Goal: Task Accomplishment & Management: Manage account settings

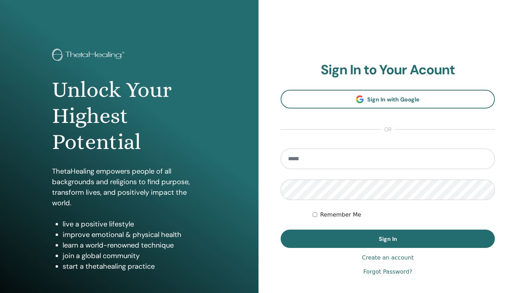
click at [325, 157] on input "email" at bounding box center [388, 159] width 214 height 20
type input "**********"
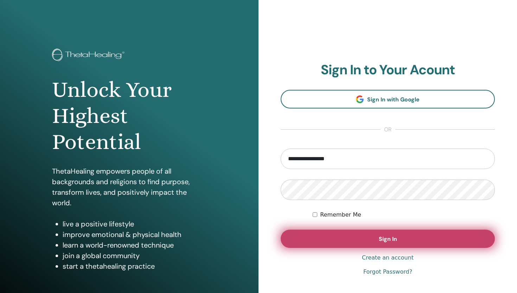
click at [325, 240] on button "Sign In" at bounding box center [388, 239] width 214 height 18
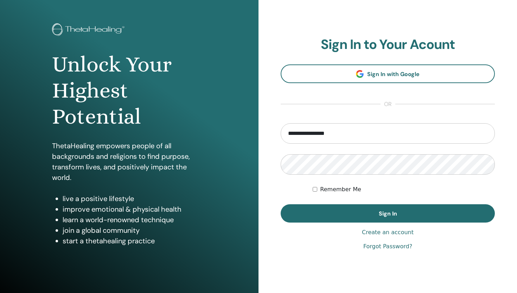
scroll to position [45, 0]
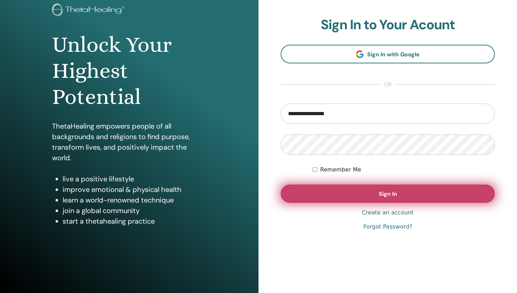
click at [401, 194] on button "Sign In" at bounding box center [388, 193] width 214 height 18
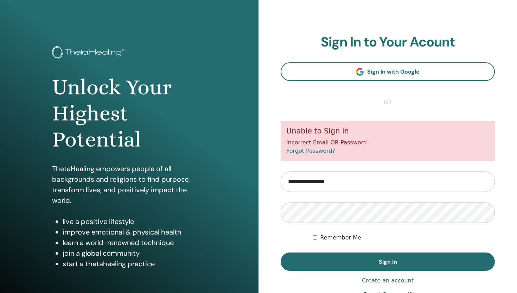
scroll to position [5, 0]
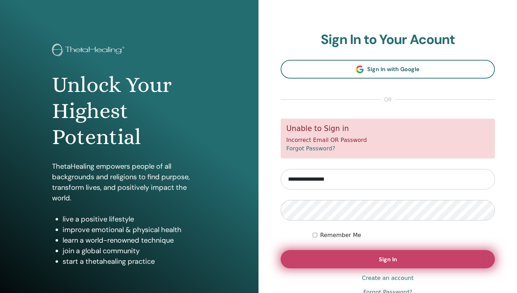
click at [408, 257] on button "Sign In" at bounding box center [388, 259] width 214 height 18
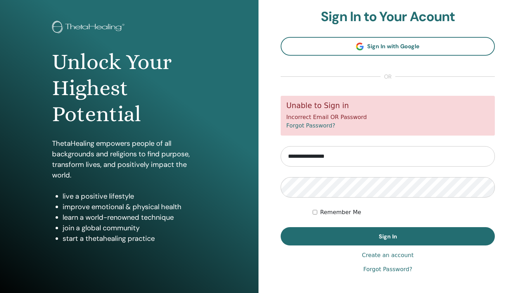
scroll to position [26, 0]
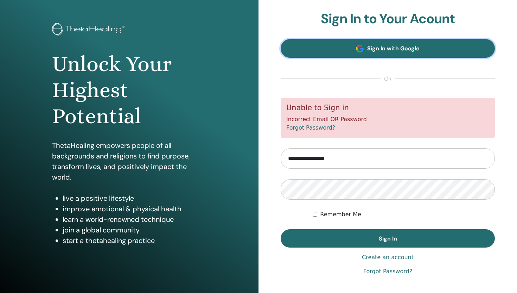
click at [393, 52] on link "Sign In with Google" at bounding box center [388, 48] width 214 height 19
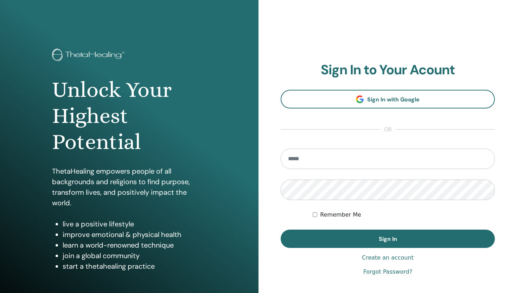
scroll to position [26, 0]
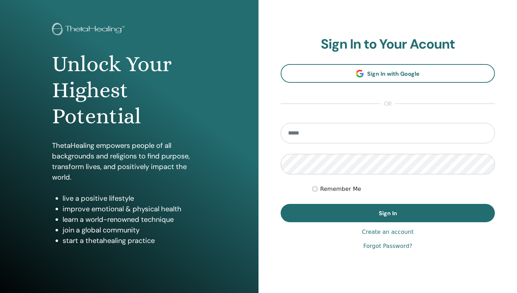
click at [342, 136] on input "email" at bounding box center [388, 133] width 214 height 20
type input "**********"
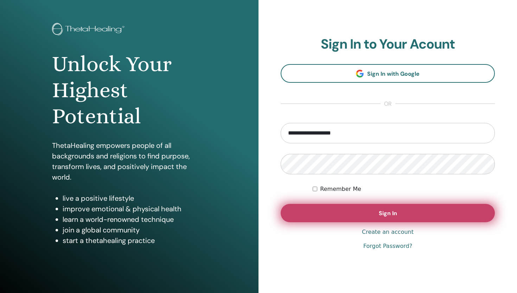
click at [371, 216] on button "Sign In" at bounding box center [388, 213] width 214 height 18
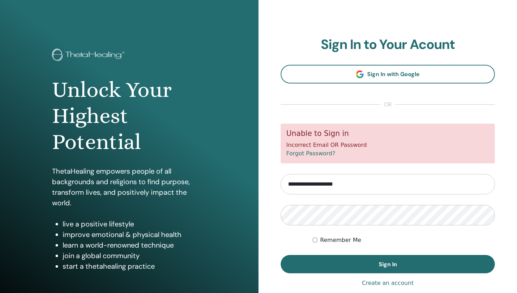
type input "**********"
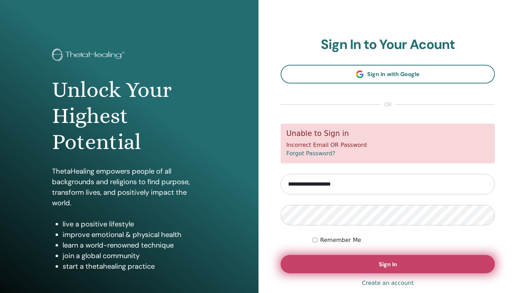
click at [344, 265] on button "Sign In" at bounding box center [388, 264] width 214 height 18
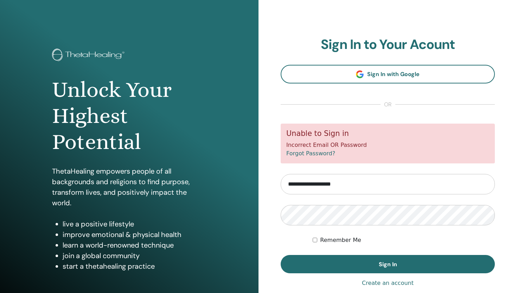
click at [319, 153] on link "Forgot Password?" at bounding box center [311, 153] width 49 height 7
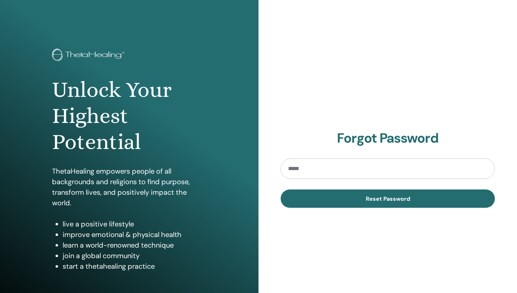
click at [318, 163] on input "email" at bounding box center [388, 168] width 214 height 20
type input "**********"
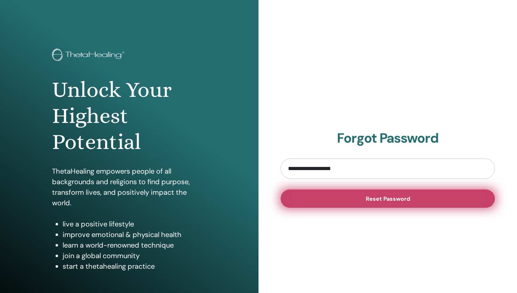
click at [325, 201] on button "Reset Password" at bounding box center [388, 198] width 214 height 18
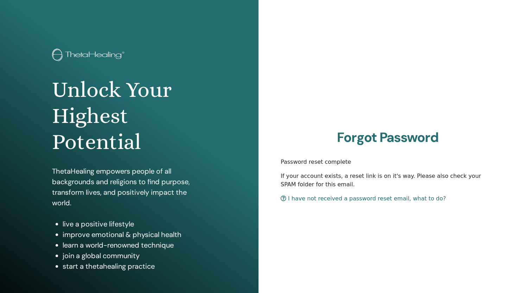
click at [348, 199] on link "I have not received a password reset email, what to do?" at bounding box center [363, 198] width 165 height 7
click at [298, 197] on link "I have not received a password reset email, what to do?" at bounding box center [363, 198] width 165 height 7
click at [205, 98] on h1 "Unlock Your Highest Potential" at bounding box center [129, 116] width 155 height 78
click at [103, 58] on img at bounding box center [89, 56] width 75 height 14
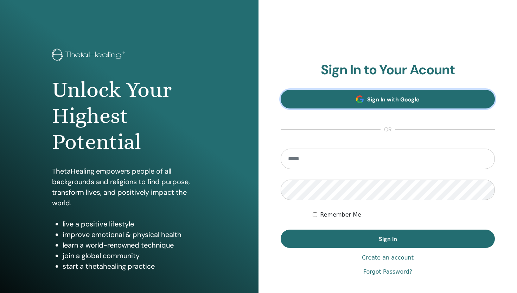
click at [364, 100] on span at bounding box center [360, 99] width 8 height 8
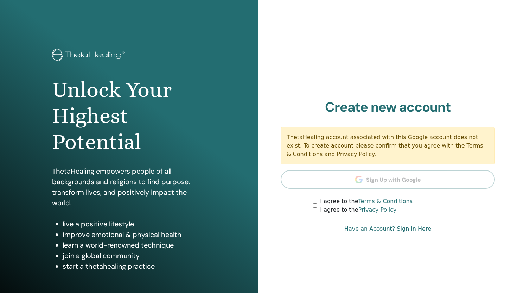
drag, startPoint x: 339, startPoint y: 148, endPoint x: 448, endPoint y: 152, distance: 109.2
click at [449, 152] on div "ThetaHealing account associated with this Google account does not exist. To cre…" at bounding box center [388, 145] width 214 height 37
click at [346, 78] on div "Sign In to Your Acount Sign In with Google or Remember Me Sign In Create new ac…" at bounding box center [388, 169] width 259 height 338
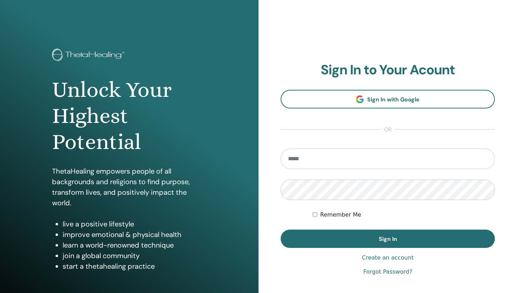
click at [334, 158] on input "email" at bounding box center [388, 159] width 214 height 20
type input "**********"
click at [387, 274] on link "Forgot Password?" at bounding box center [388, 272] width 49 height 8
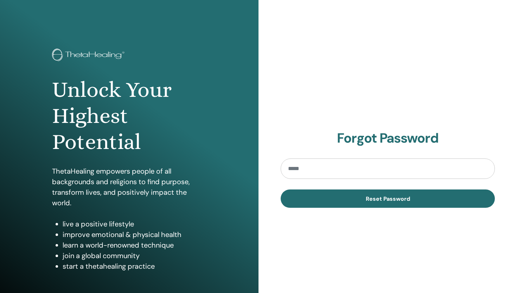
click at [332, 166] on input "email" at bounding box center [388, 168] width 214 height 20
type input "**********"
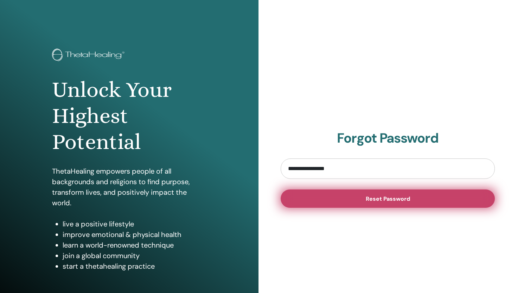
click at [335, 202] on button "Reset Password" at bounding box center [388, 198] width 214 height 18
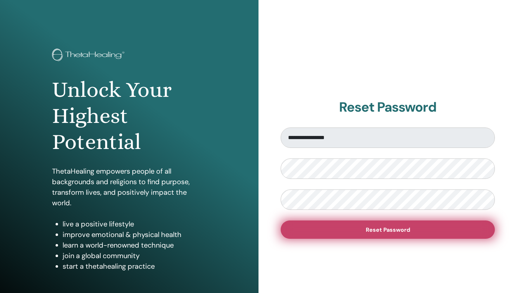
click at [369, 232] on span "Reset Password" at bounding box center [388, 229] width 44 height 7
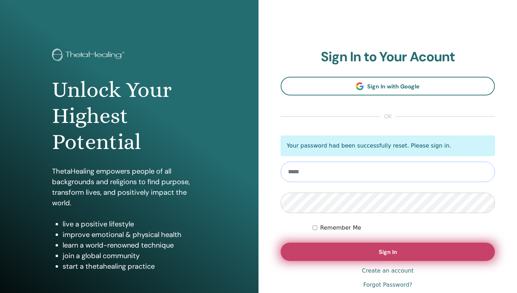
type input "**********"
click at [357, 248] on button "Sign In" at bounding box center [388, 252] width 214 height 18
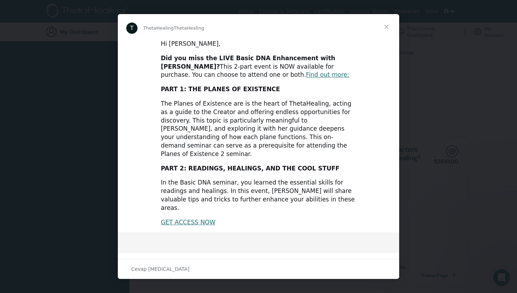
click at [388, 28] on span "Kapat" at bounding box center [386, 26] width 25 height 25
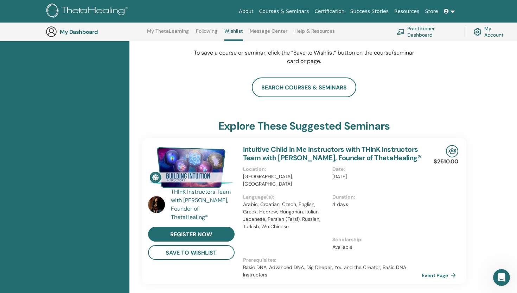
click at [492, 30] on link "My Account" at bounding box center [492, 31] width 36 height 15
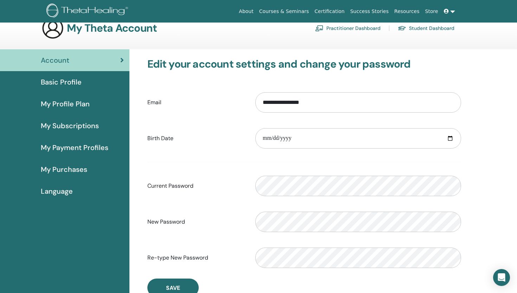
scroll to position [15, 0]
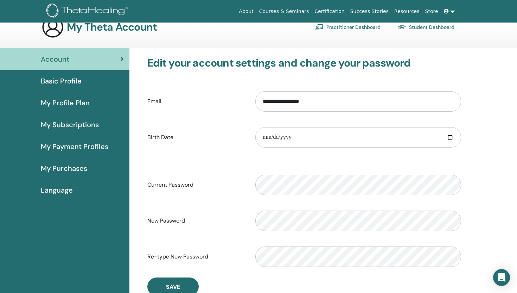
click at [256, 11] on link "About" at bounding box center [246, 11] width 20 height 13
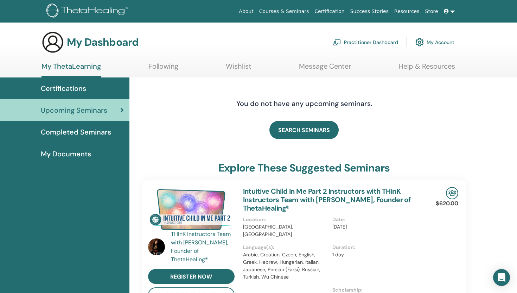
click at [64, 130] on span "Completed Seminars" at bounding box center [76, 132] width 70 height 11
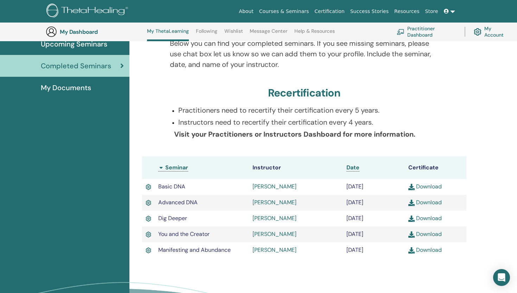
scroll to position [84, 0]
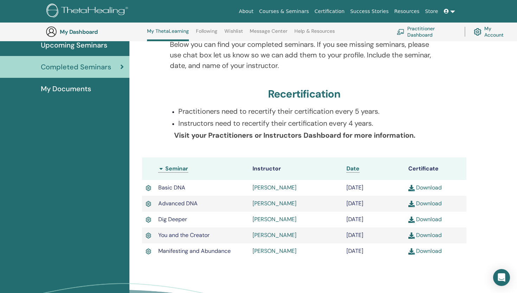
drag, startPoint x: 246, startPoint y: 125, endPoint x: 358, endPoint y: 124, distance: 111.2
click at [358, 124] on p "Instructors need to recertify their certification every 4 years." at bounding box center [308, 123] width 260 height 11
click at [256, 138] on b "Visit your Practitioners or Instructors Dashboard for more information." at bounding box center [294, 135] width 241 height 9
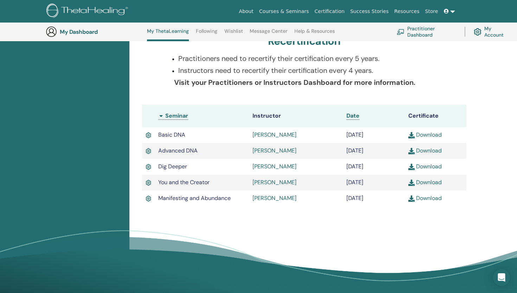
scroll to position [139, 0]
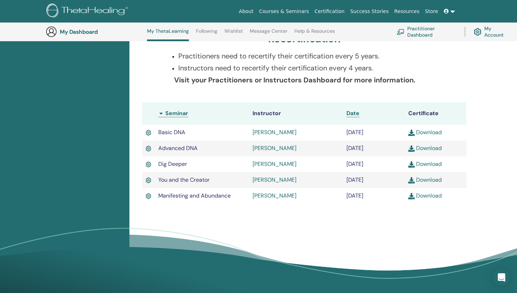
drag, startPoint x: 385, startPoint y: 133, endPoint x: 344, endPoint y: 134, distance: 40.9
click at [344, 134] on td "[DATE]" at bounding box center [374, 133] width 62 height 16
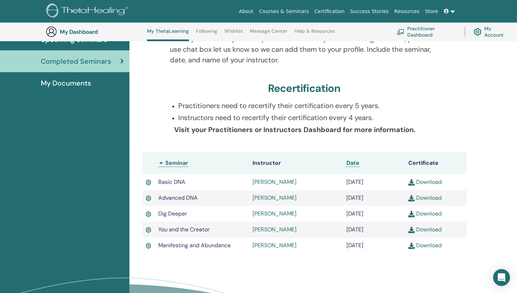
scroll to position [86, 0]
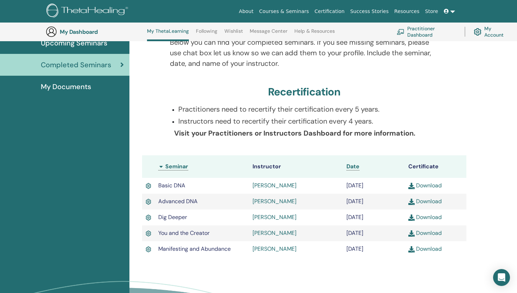
click at [266, 186] on link "[PERSON_NAME]" at bounding box center [275, 185] width 44 height 7
